Goal: Task Accomplishment & Management: Manage account settings

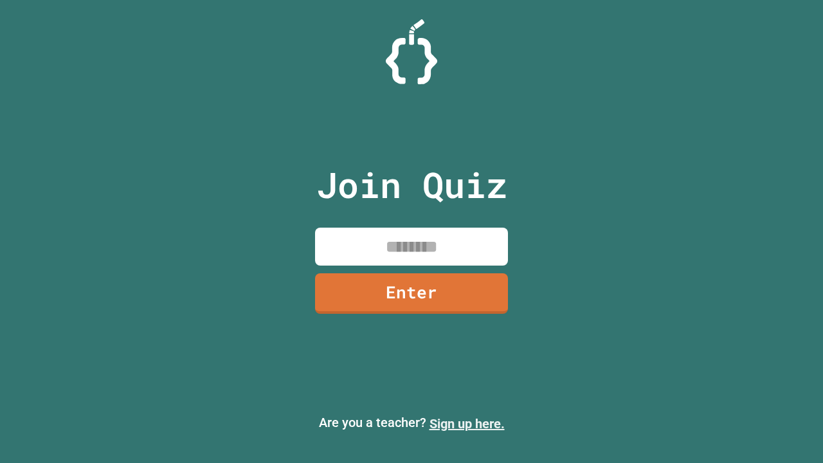
click at [467, 424] on link "Sign up here." at bounding box center [466, 423] width 75 height 15
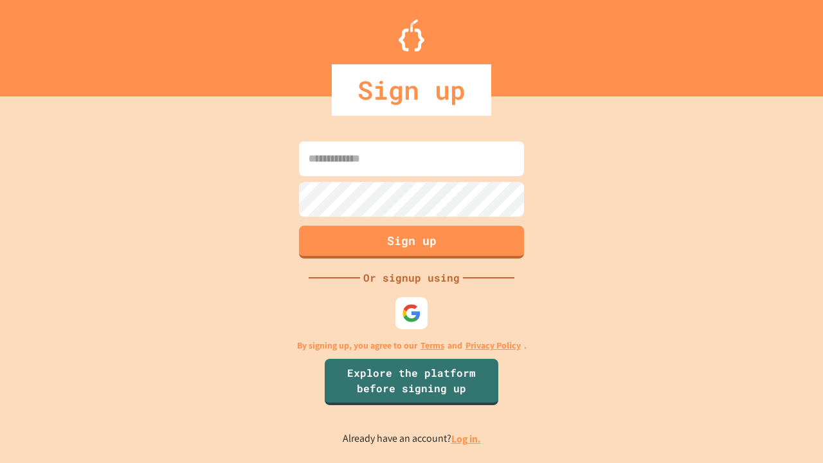
click at [467, 438] on link "Log in." at bounding box center [466, 439] width 30 height 14
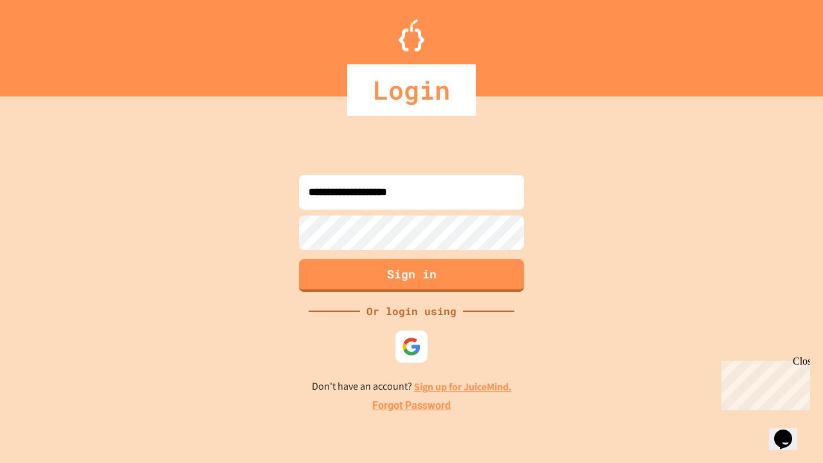
type input "**********"
